Goal: Task Accomplishment & Management: Manage account settings

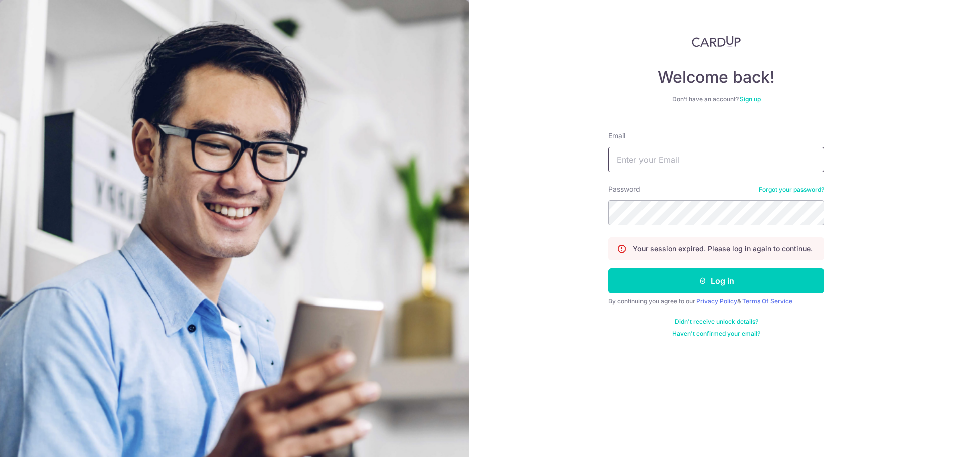
type input "[PERSON_NAME][EMAIL_ADDRESS][PERSON_NAME][DOMAIN_NAME]"
click at [698, 283] on icon "submit" at bounding box center [702, 281] width 8 height 8
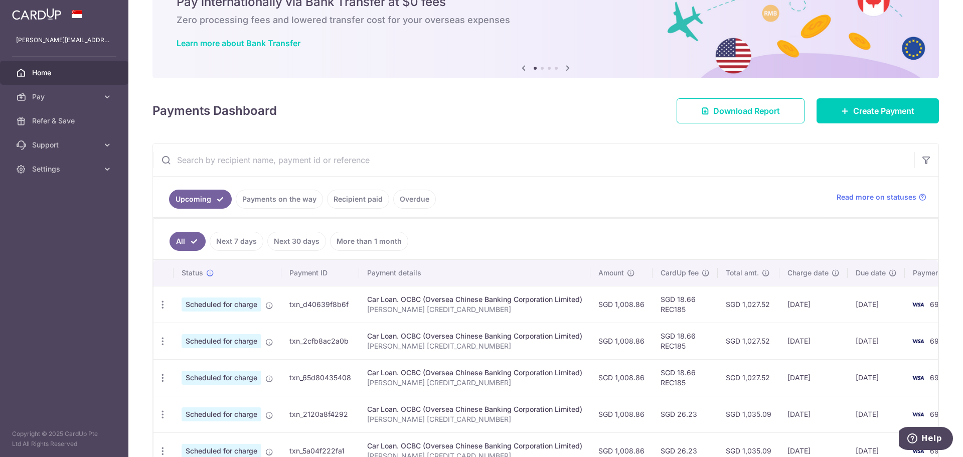
scroll to position [100, 0]
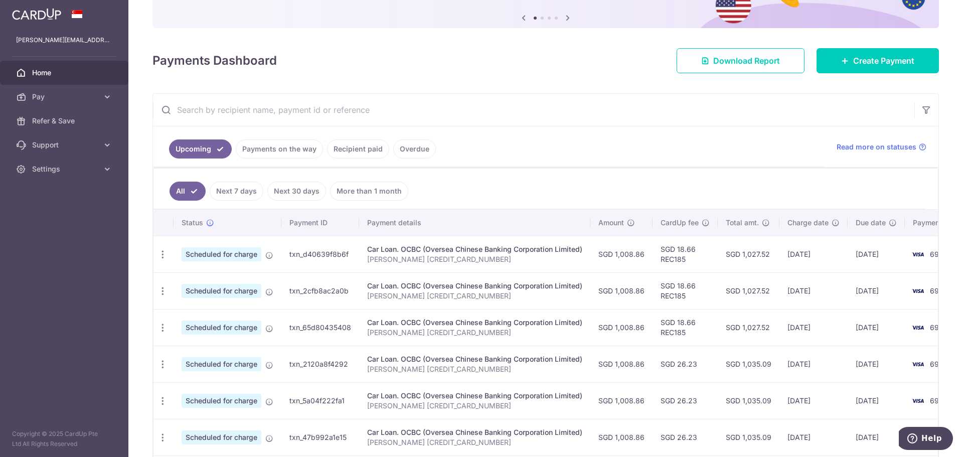
click at [229, 248] on span "Scheduled for charge" at bounding box center [222, 254] width 80 height 14
click at [203, 251] on span "Scheduled for charge" at bounding box center [222, 254] width 80 height 14
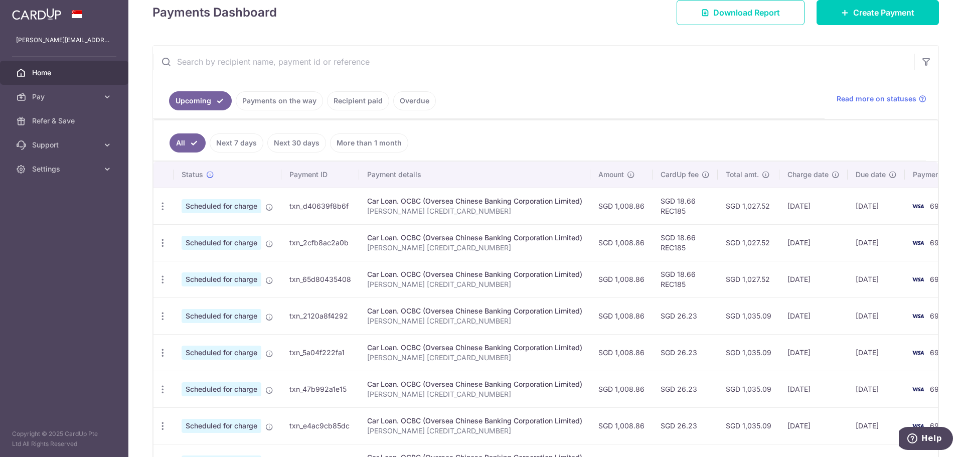
scroll to position [150, 0]
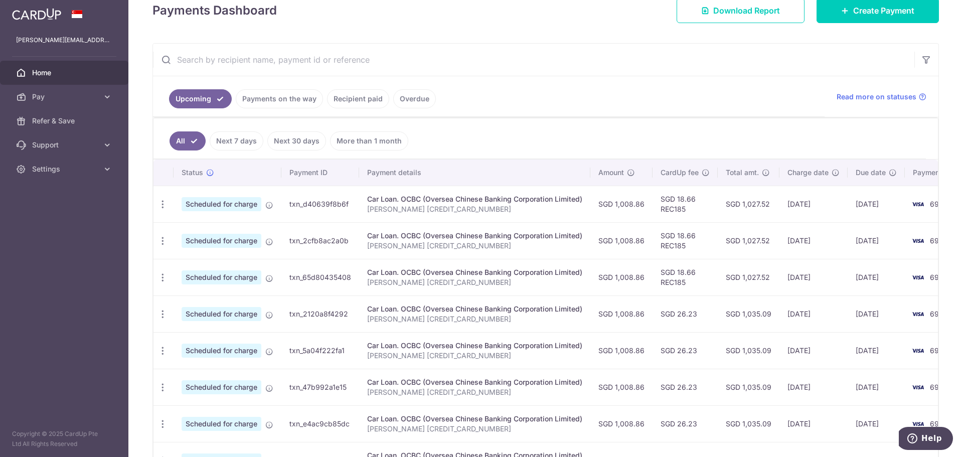
click at [158, 199] on icon "button" at bounding box center [162, 204] width 11 height 11
click at [188, 232] on span "Update payment" at bounding box center [216, 232] width 68 height 12
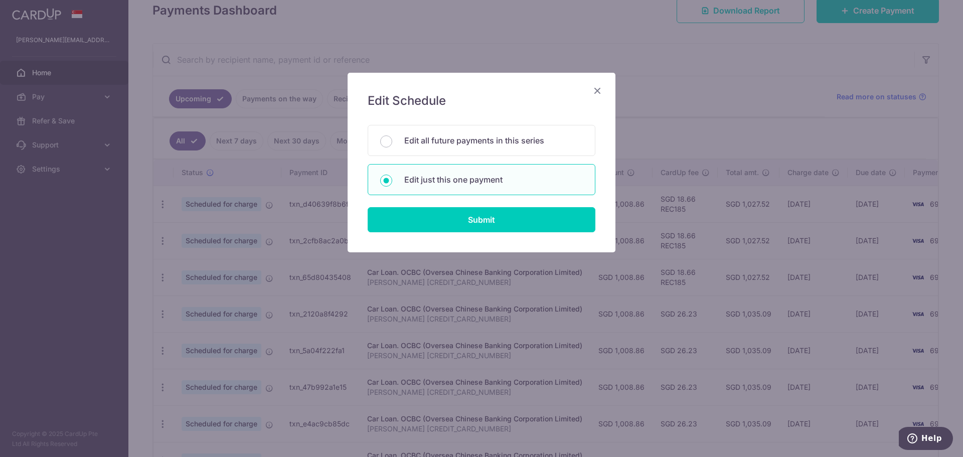
click at [496, 136] on p "Edit all future payments in this series" at bounding box center [493, 140] width 178 height 12
click at [392, 136] on input "Edit all future payments in this series" at bounding box center [386, 141] width 12 height 12
radio input "true"
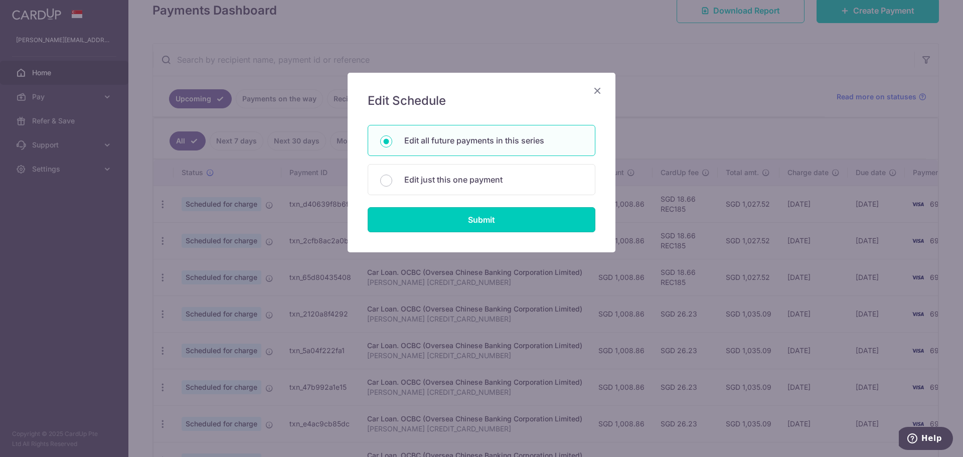
click at [485, 225] on input "Submit" at bounding box center [482, 219] width 228 height 25
radio input "true"
type input "1,008.86"
type input "[PERSON_NAME] [CREDIT_CARD_NUMBER]"
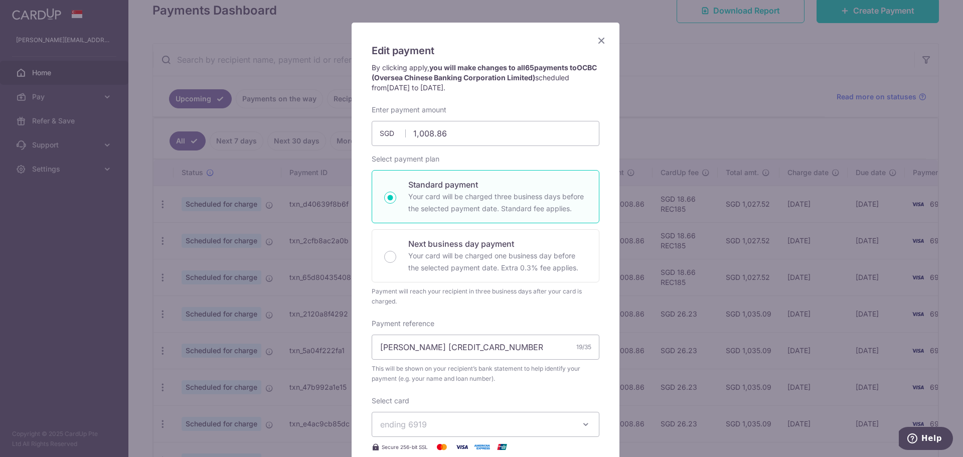
scroll to position [0, 0]
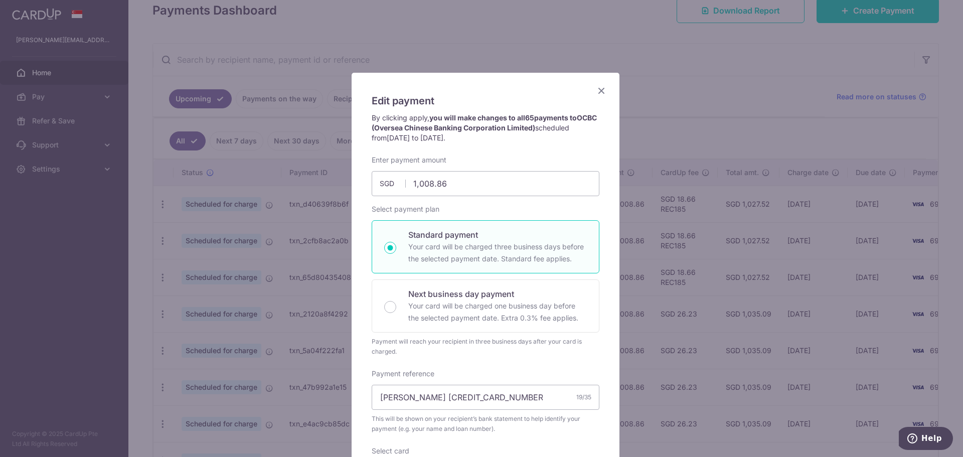
click at [595, 89] on icon "Close" at bounding box center [601, 90] width 12 height 13
